Goal: Task Accomplishment & Management: Use online tool/utility

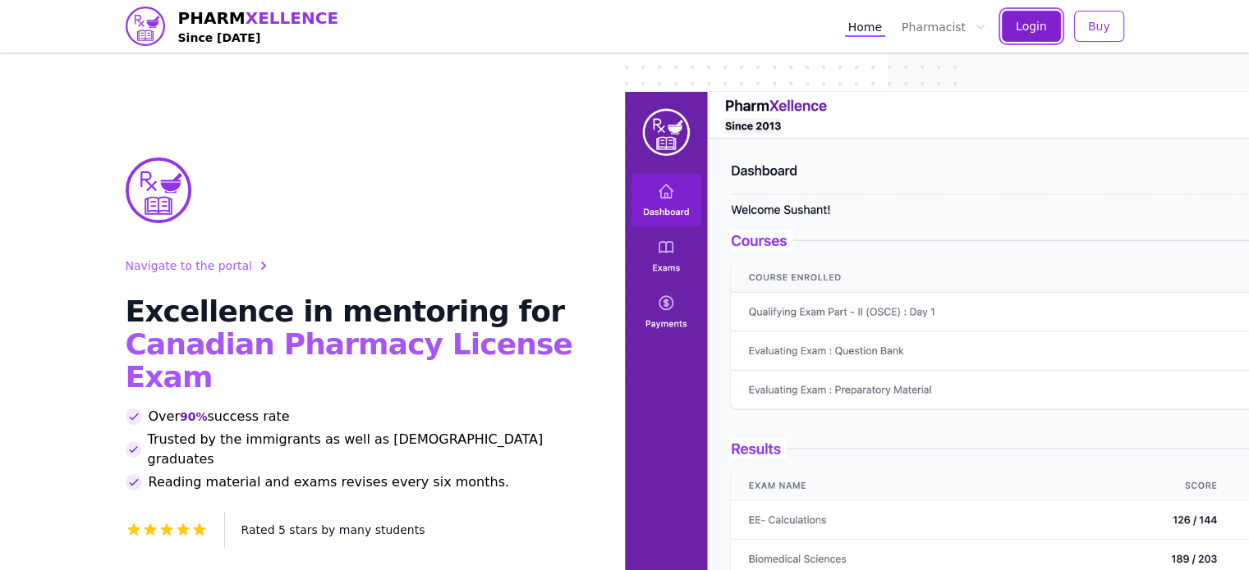
click at [1043, 16] on button "Login" at bounding box center [1030, 26] width 59 height 31
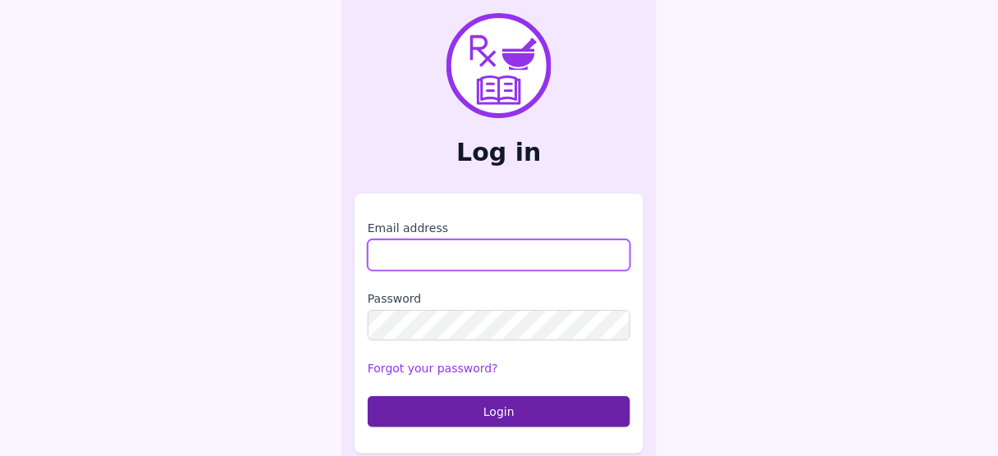
click at [441, 263] on input "Email address" at bounding box center [499, 255] width 263 height 31
type input "**********"
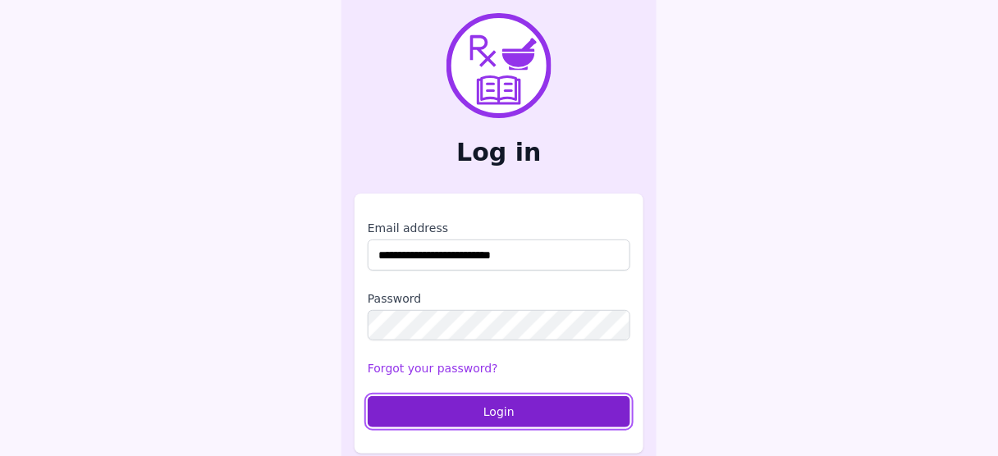
click at [463, 423] on button "Login" at bounding box center [499, 411] width 263 height 31
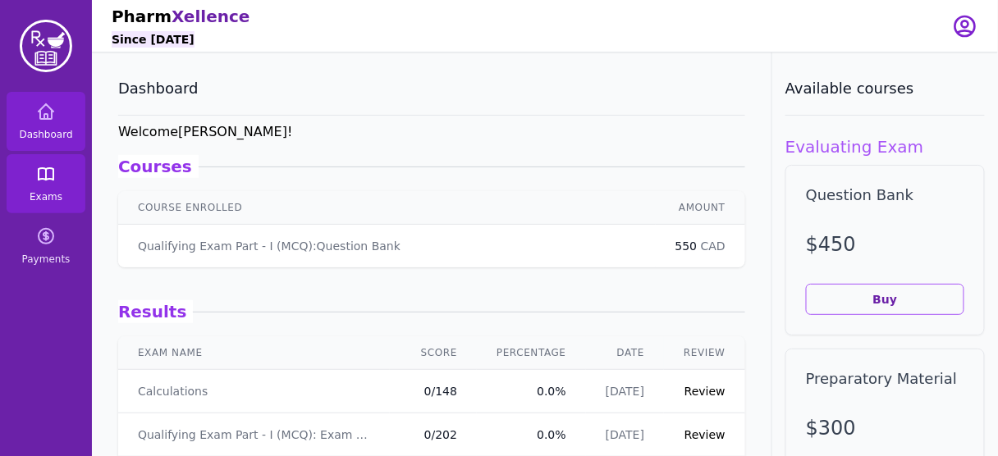
click at [33, 175] on link "Exams" at bounding box center [46, 183] width 79 height 59
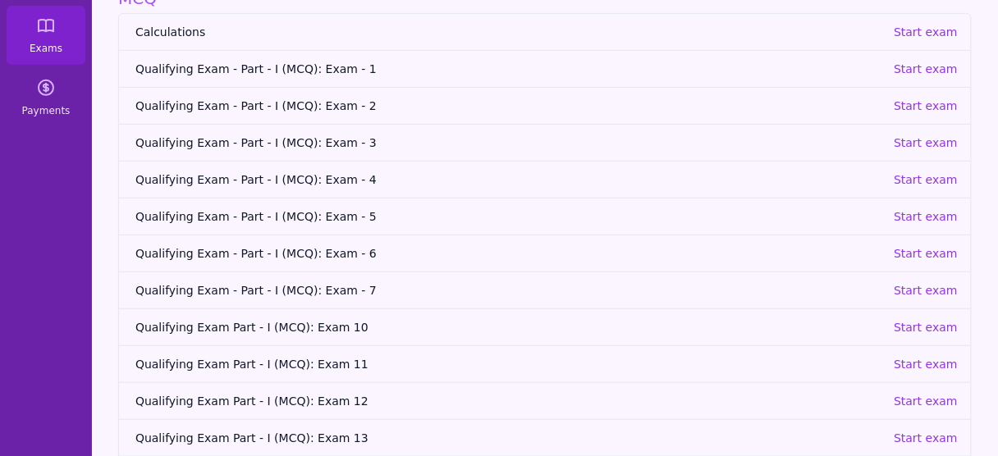
scroll to position [208, 0]
